Goal: Entertainment & Leisure: Consume media (video, audio)

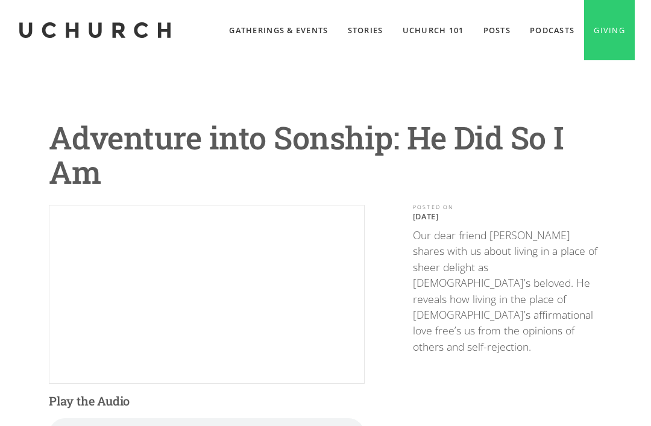
scroll to position [84, 0]
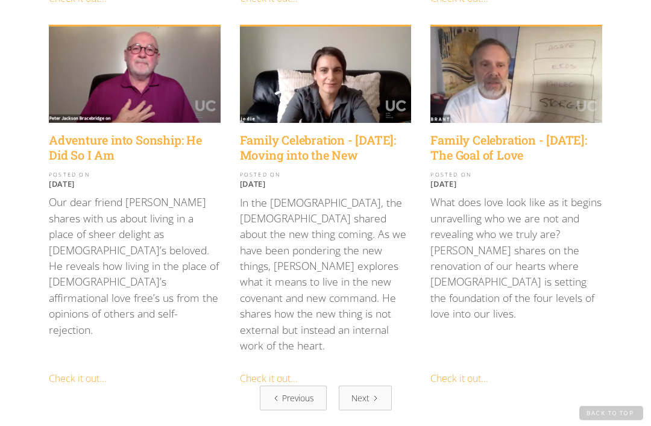
scroll to position [1384, 0]
click at [370, 386] on link "Next" at bounding box center [365, 398] width 53 height 25
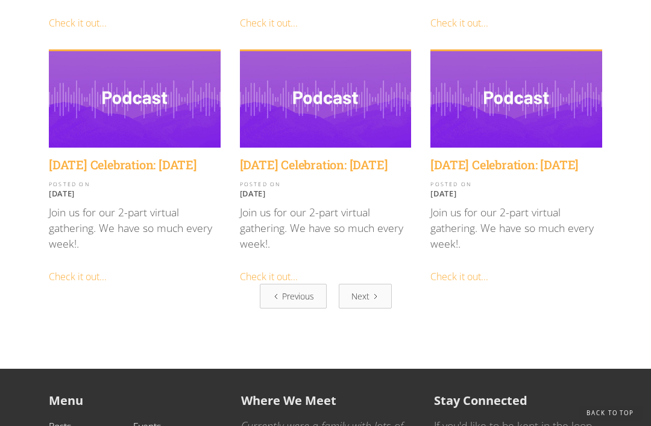
scroll to position [1456, 0]
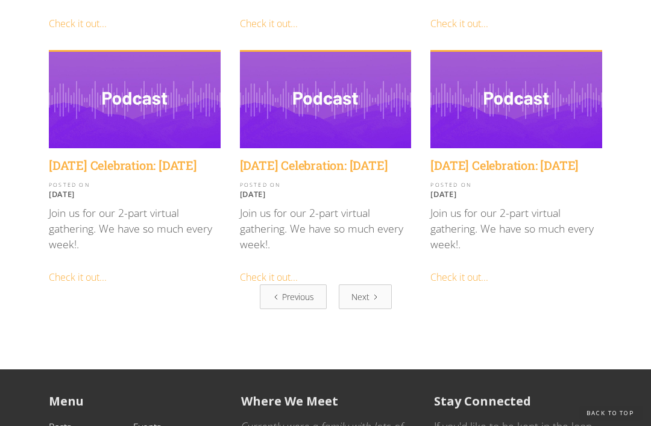
click at [308, 291] on div "Previous" at bounding box center [298, 297] width 32 height 13
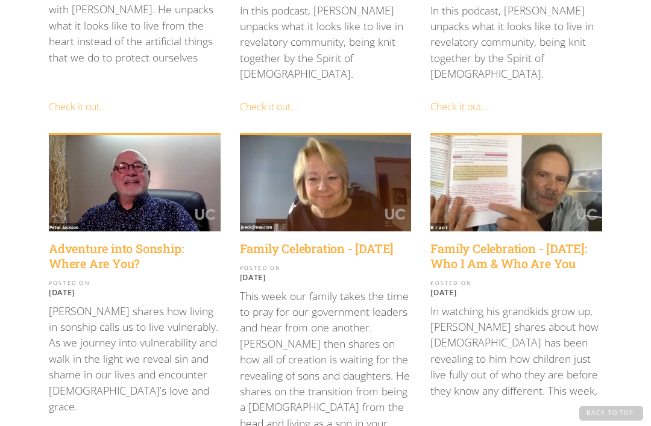
scroll to position [907, 0]
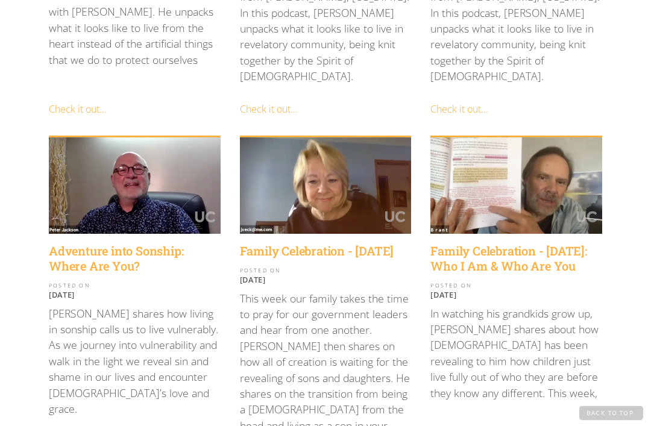
click at [122, 244] on h4 "Adventure into Sonship: Where Are You?" at bounding box center [135, 259] width 172 height 30
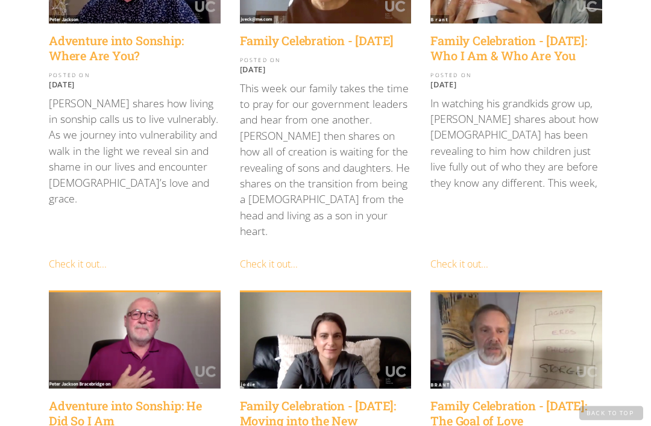
scroll to position [1118, 0]
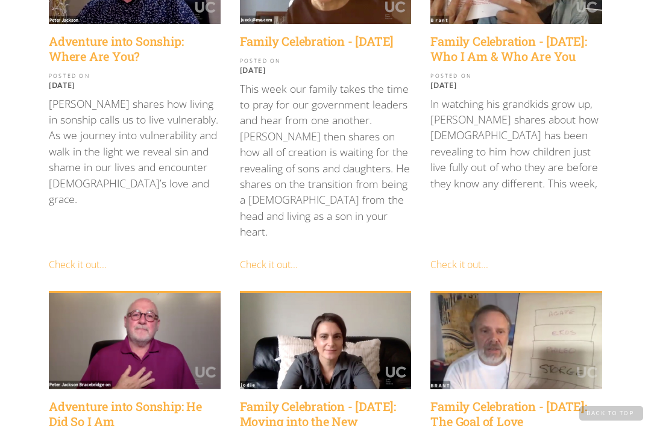
click at [141, 399] on h4 "Adventure into Sonship: He Did So I Am" at bounding box center [135, 414] width 172 height 30
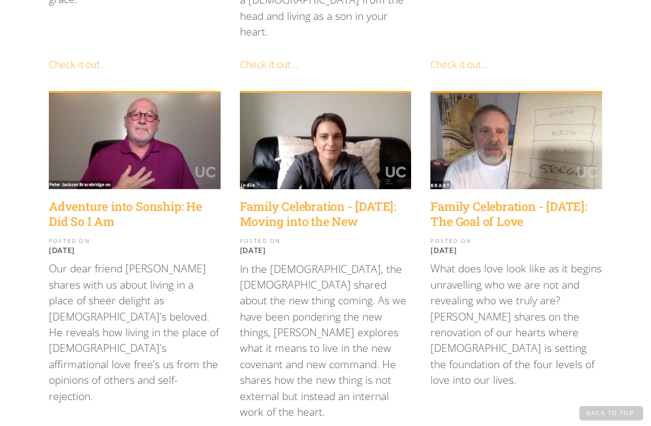
scroll to position [1317, 0]
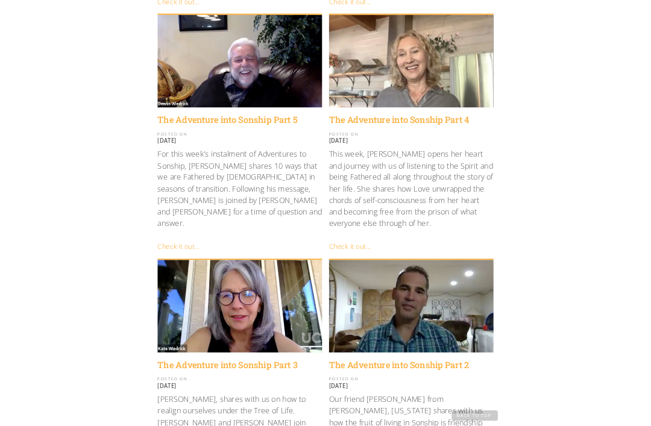
scroll to position [846, 0]
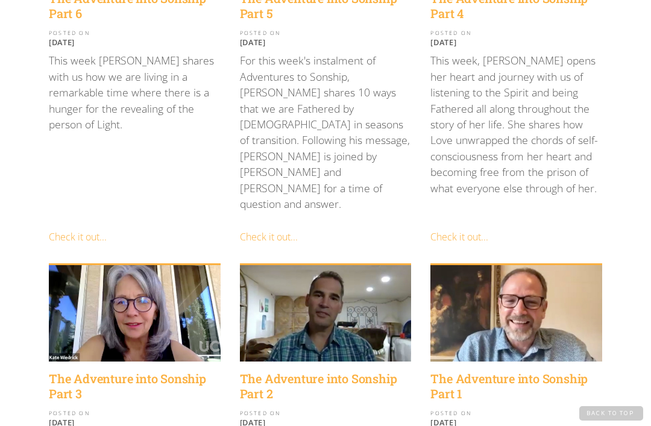
click at [518, 372] on h4 "The Adventure into Sonship Part 1" at bounding box center [517, 387] width 172 height 30
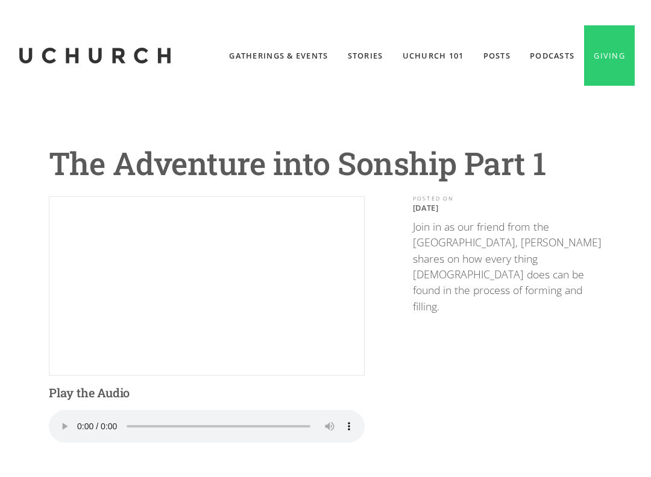
scroll to position [12, 0]
